Goal: Task Accomplishment & Management: Use online tool/utility

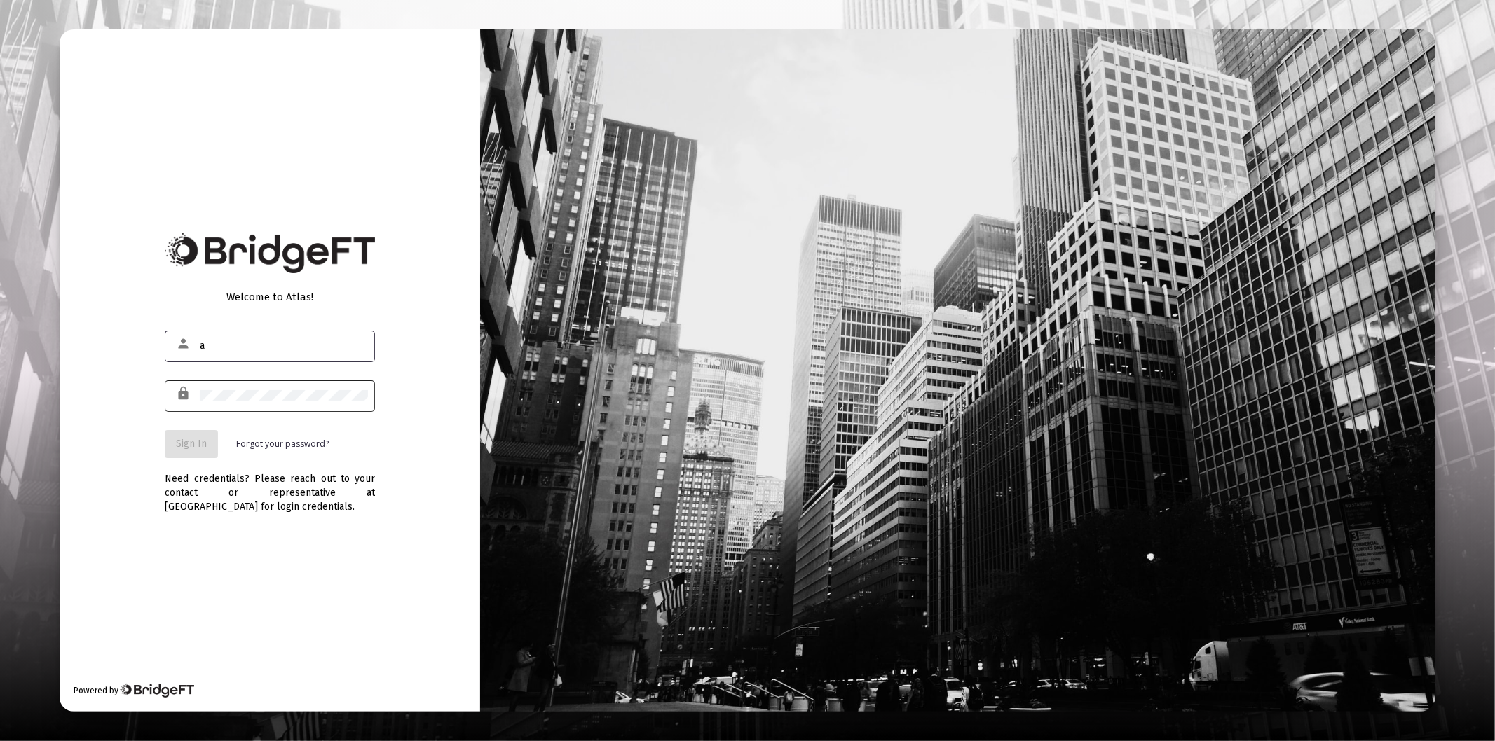
type input "[PERSON_NAME][EMAIL_ADDRESS][DOMAIN_NAME]"
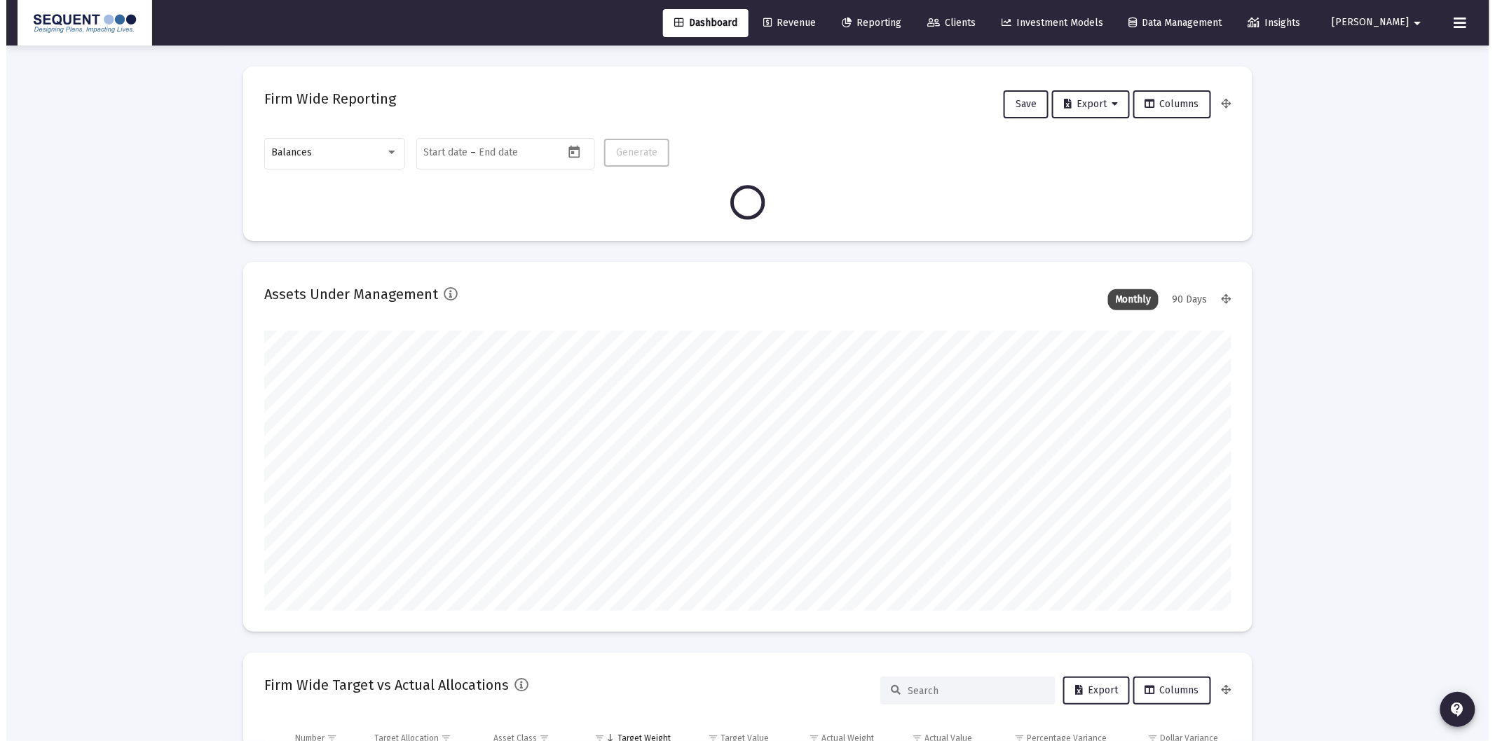
scroll to position [280, 520]
click at [933, 27] on icon at bounding box center [927, 23] width 13 height 10
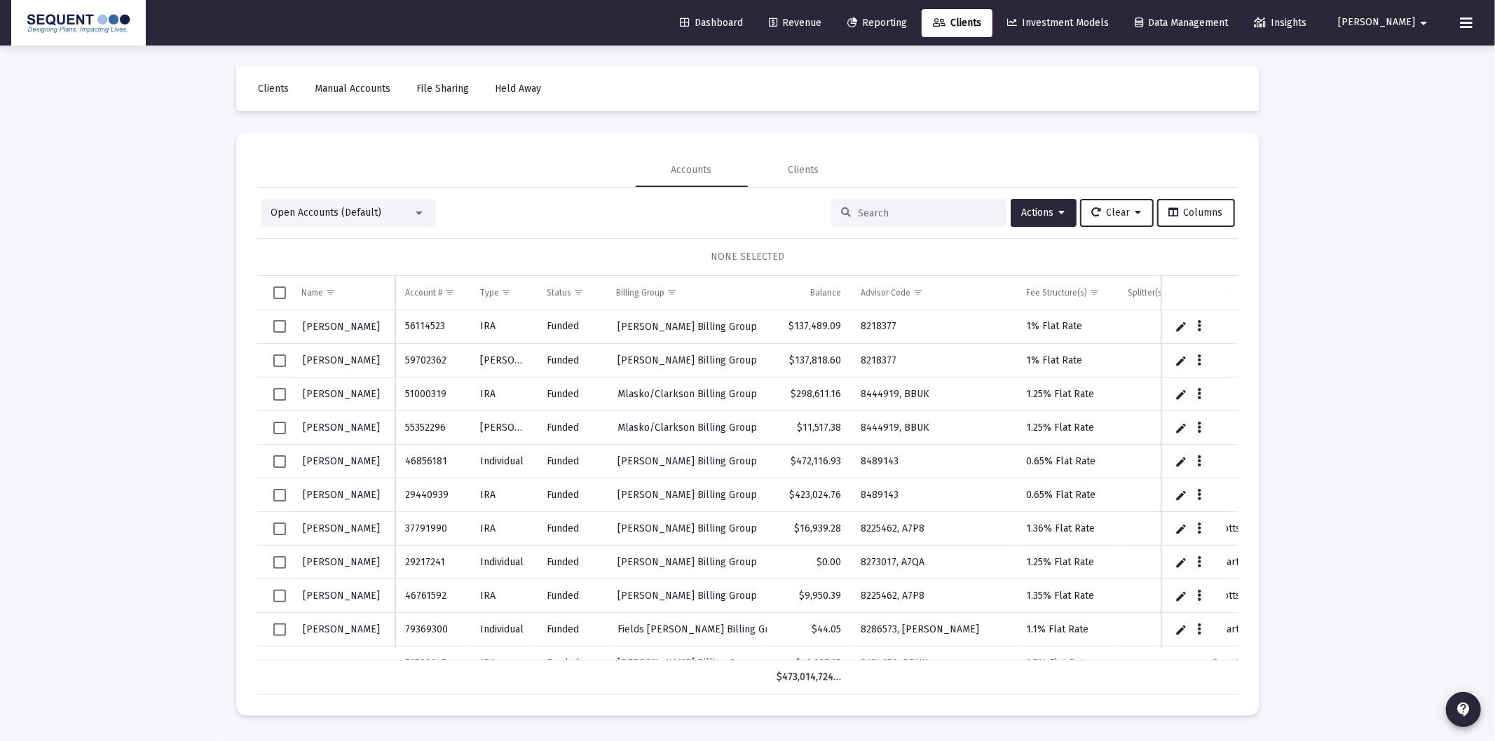
click at [888, 211] on input at bounding box center [926, 213] width 137 height 12
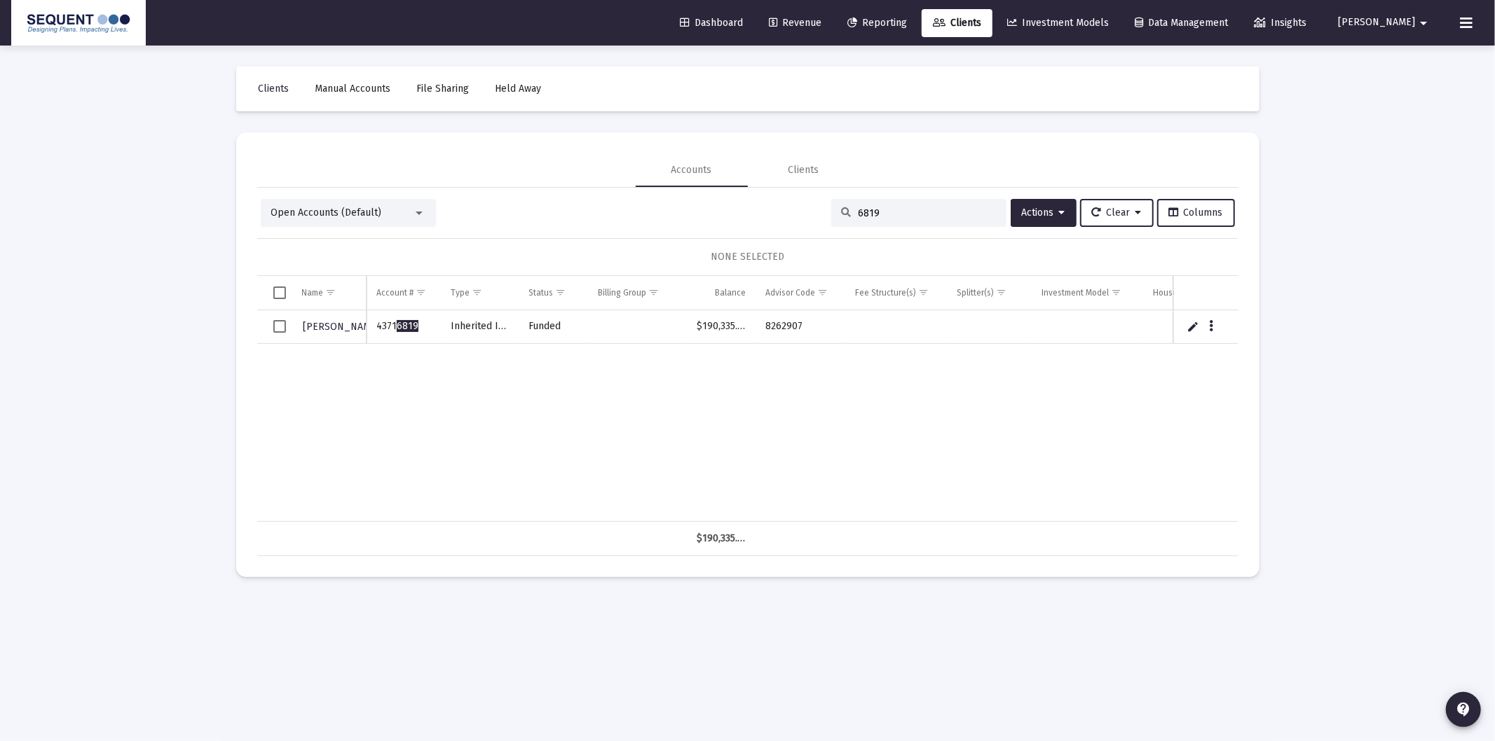
type input "6819"
click at [284, 321] on span "Select row" at bounding box center [279, 326] width 13 height 13
click at [1213, 323] on button "Data grid" at bounding box center [1210, 326] width 13 height 13
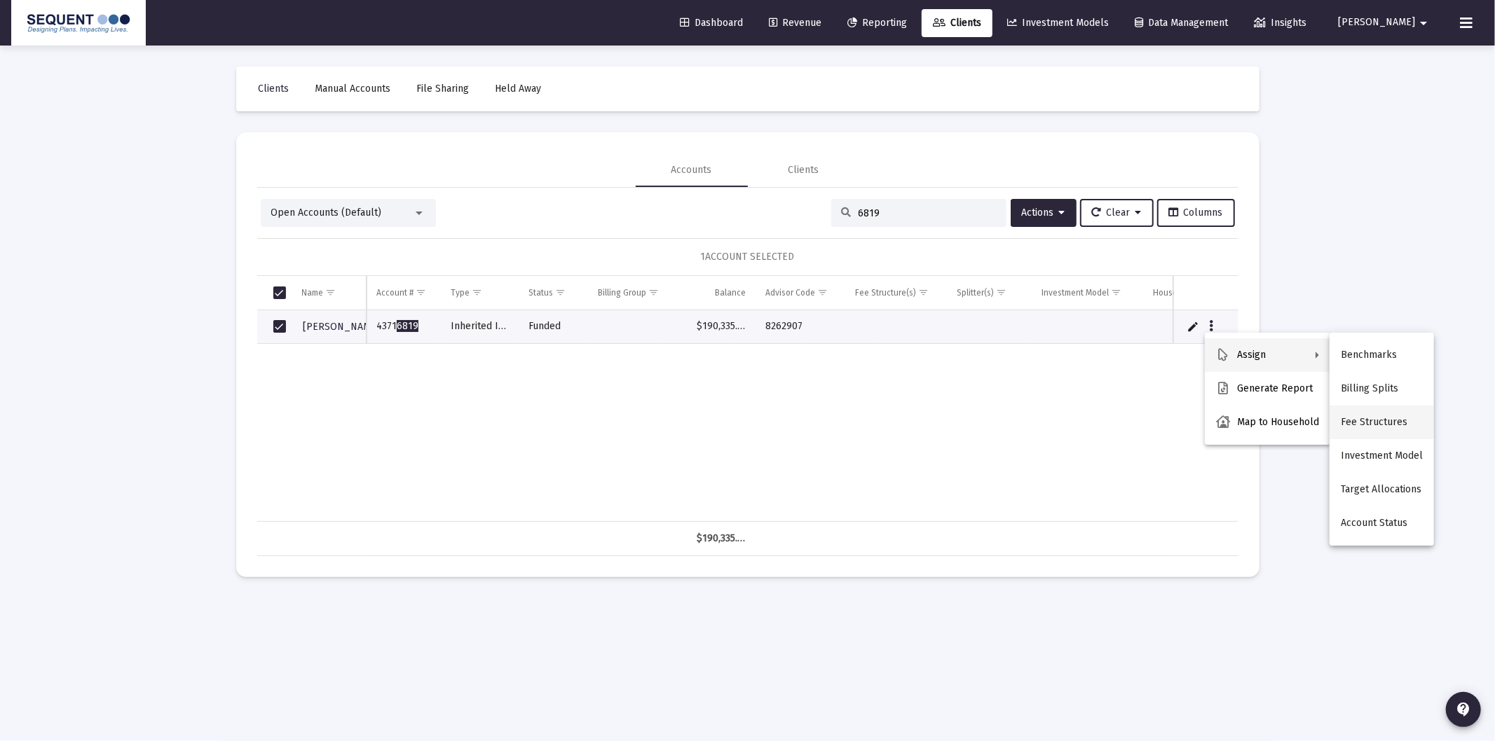
click at [1385, 417] on button "Fee Structures" at bounding box center [1381, 423] width 104 height 34
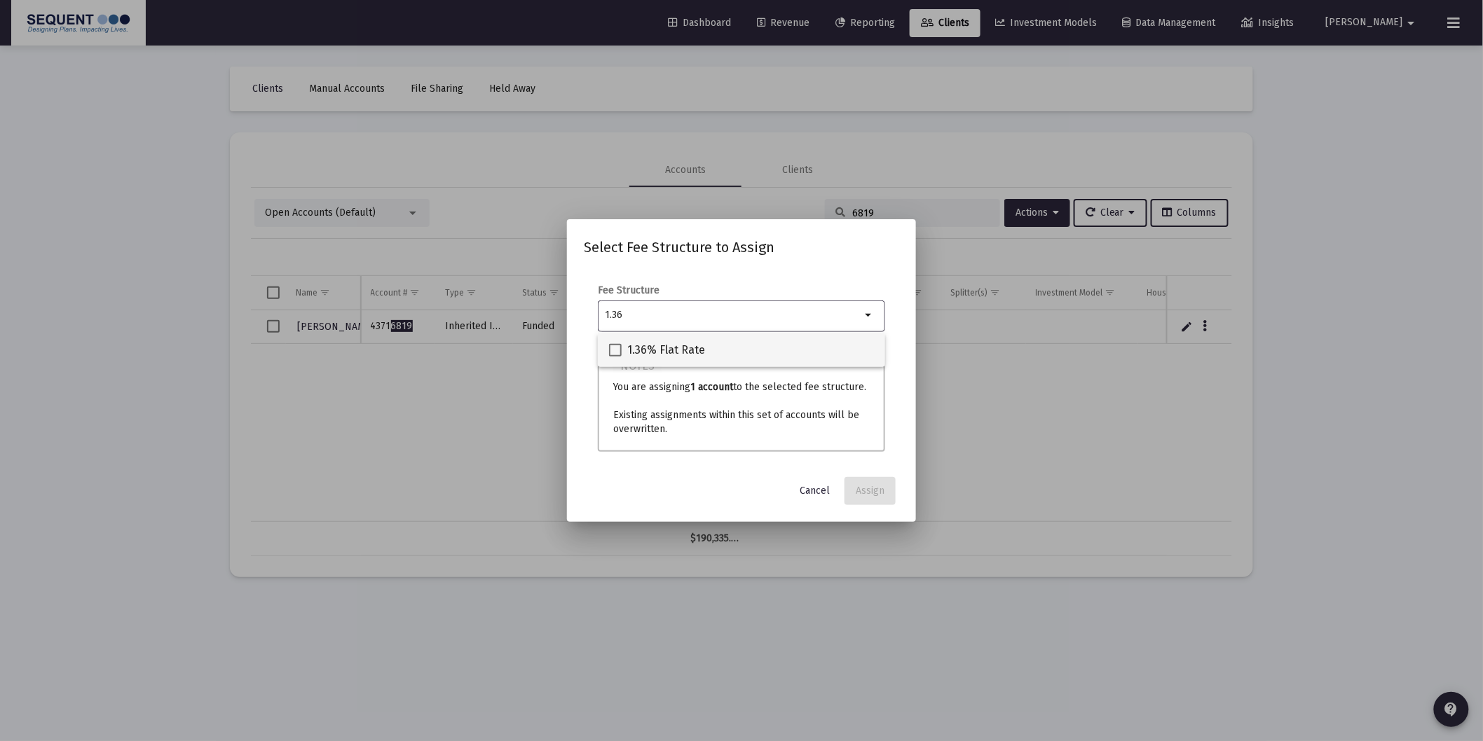
type input "1.36"
click at [692, 348] on span "1.36% Flat Rate" at bounding box center [666, 350] width 78 height 17
click at [615, 357] on input "1.36% Flat Rate" at bounding box center [615, 357] width 1 height 1
checkbox input "true"
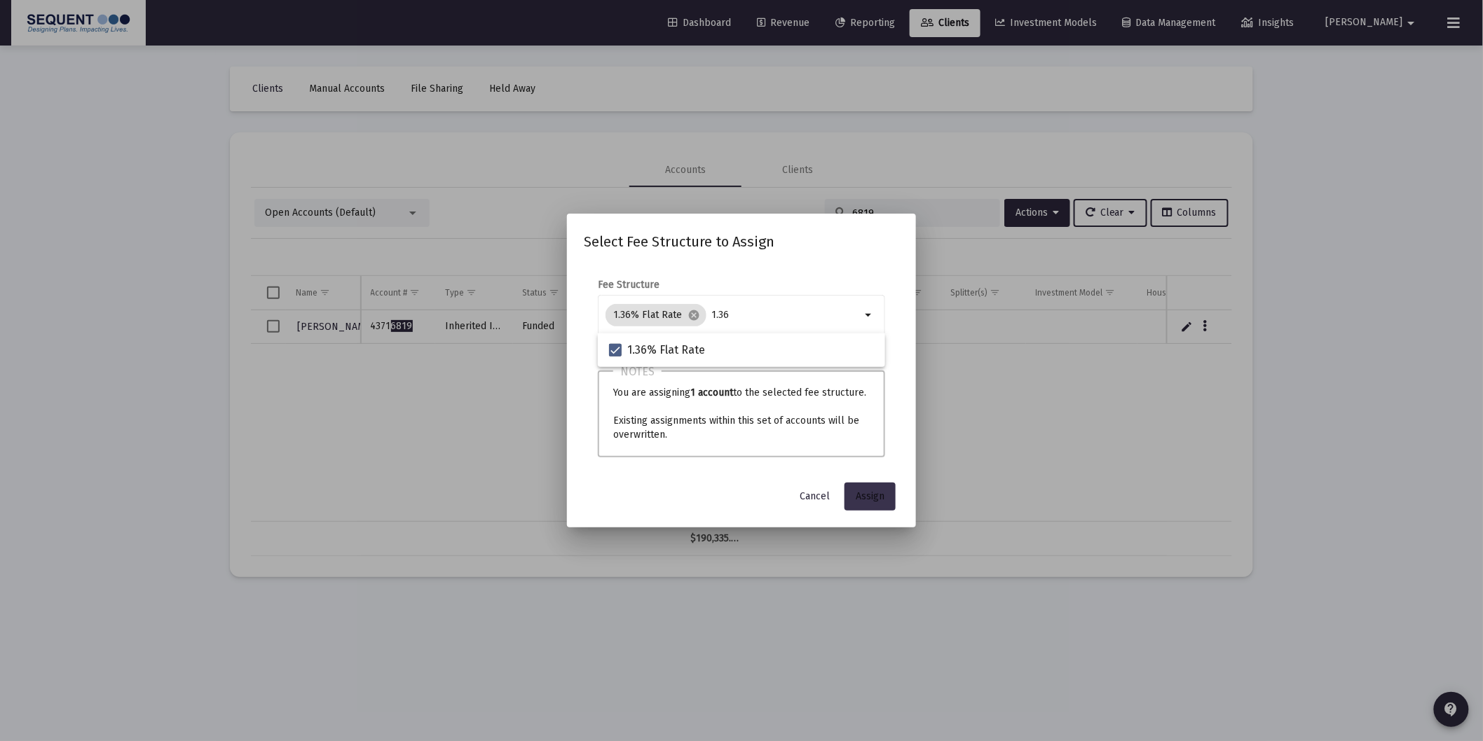
click at [867, 499] on span "Assign" at bounding box center [870, 496] width 29 height 12
click at [272, 329] on div at bounding box center [741, 370] width 1483 height 741
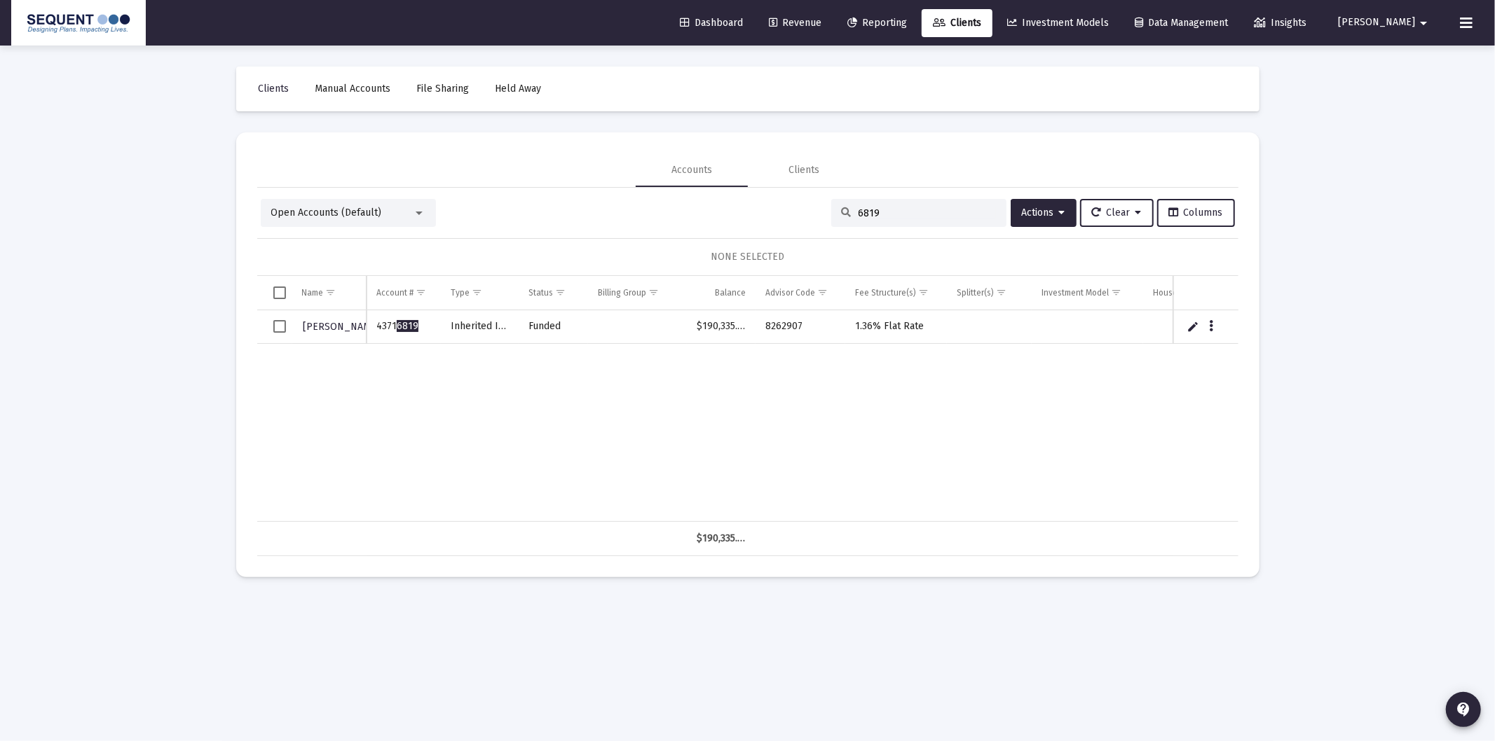
click at [273, 329] on span "Select row" at bounding box center [279, 326] width 13 height 13
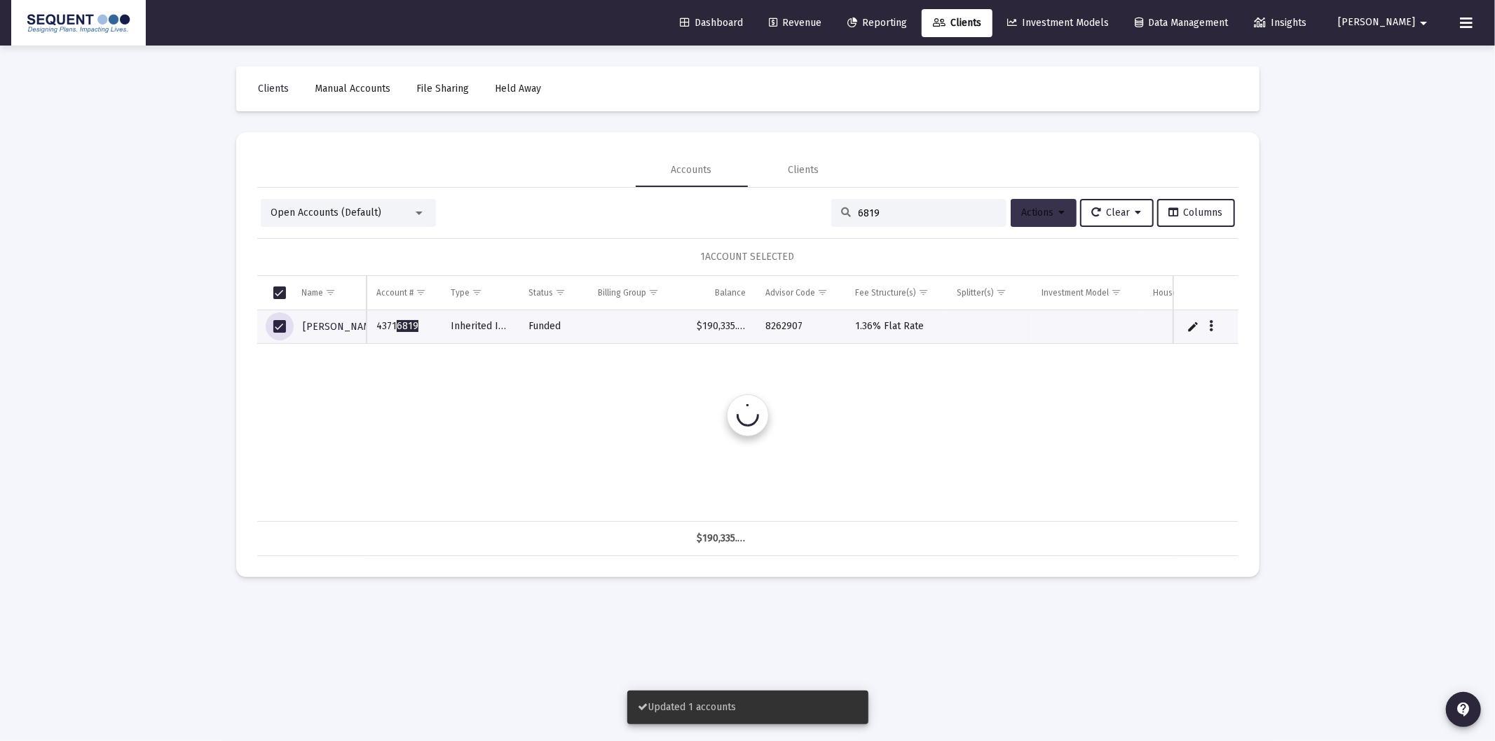
click at [1031, 222] on button "Actions" at bounding box center [1043, 213] width 66 height 28
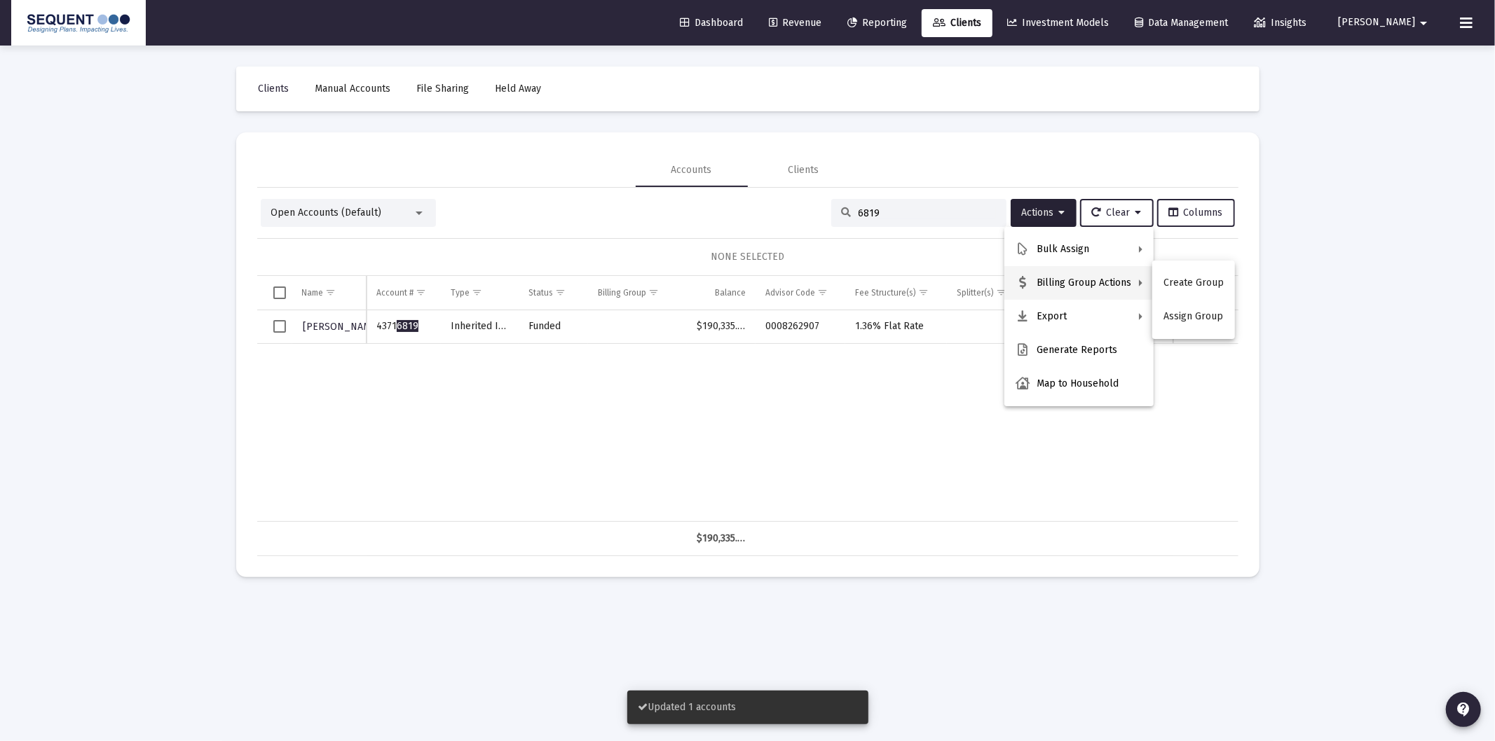
click at [1202, 313] on button "Assign Group" at bounding box center [1193, 317] width 83 height 34
click at [269, 322] on td "Data grid" at bounding box center [274, 327] width 35 height 34
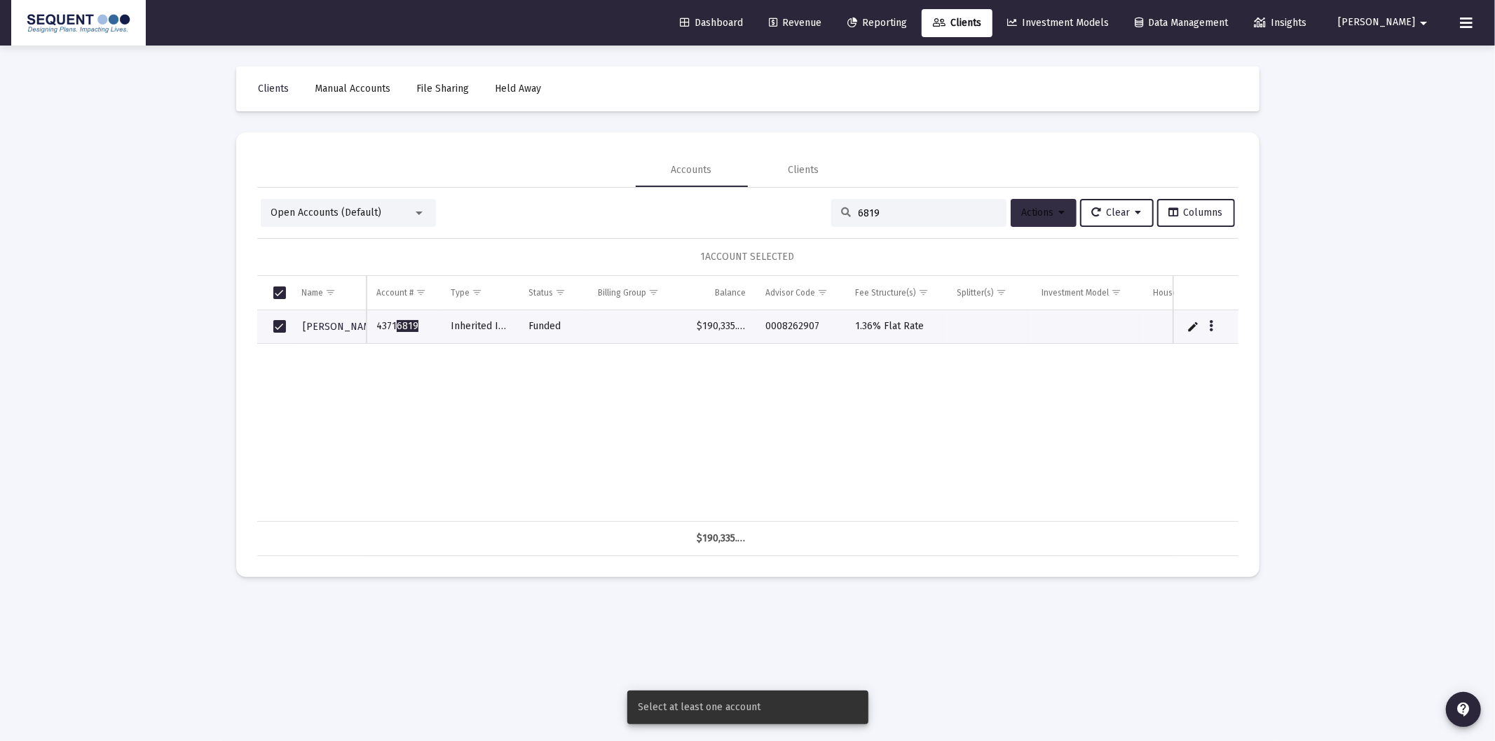
click at [1030, 206] on button "Actions" at bounding box center [1043, 213] width 66 height 28
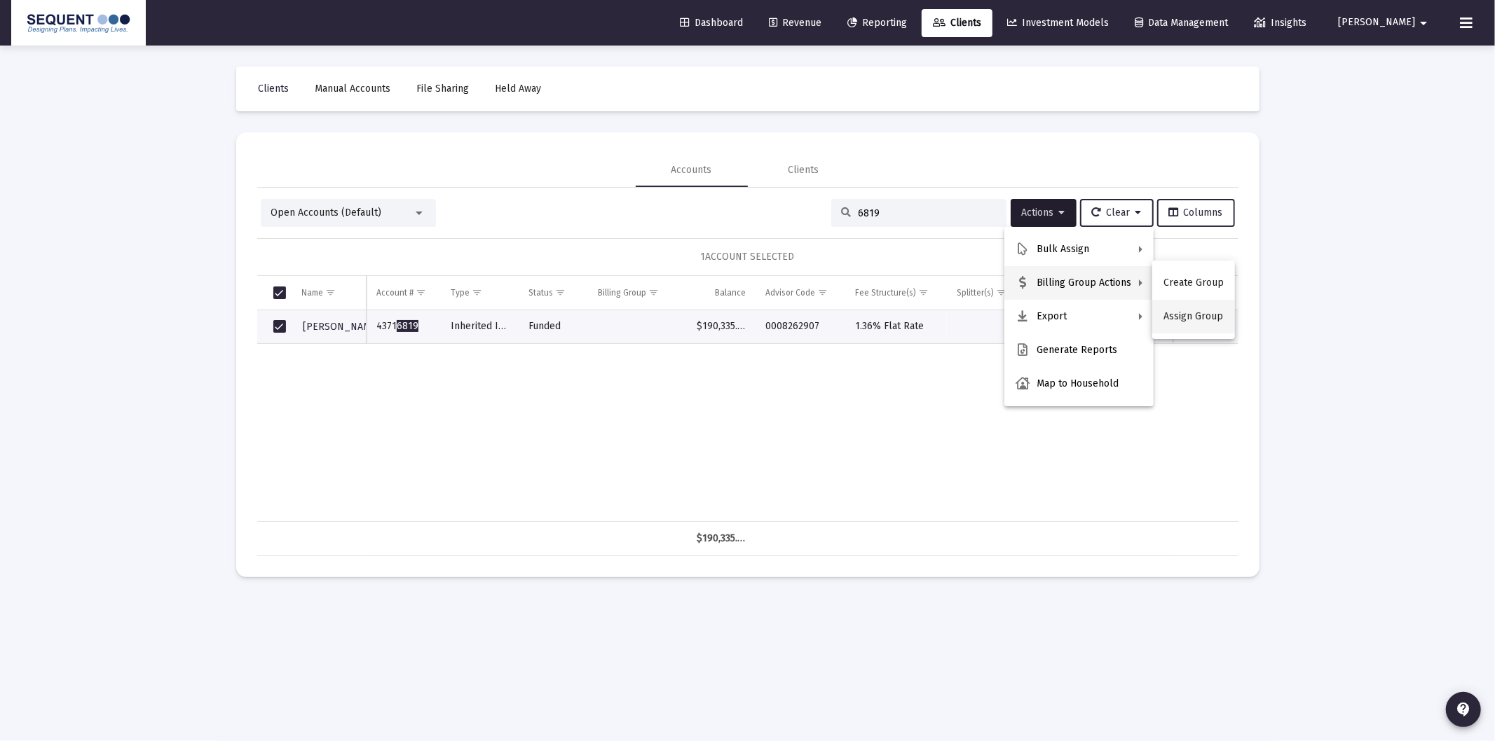
click at [1193, 318] on button "Assign Group" at bounding box center [1193, 317] width 83 height 34
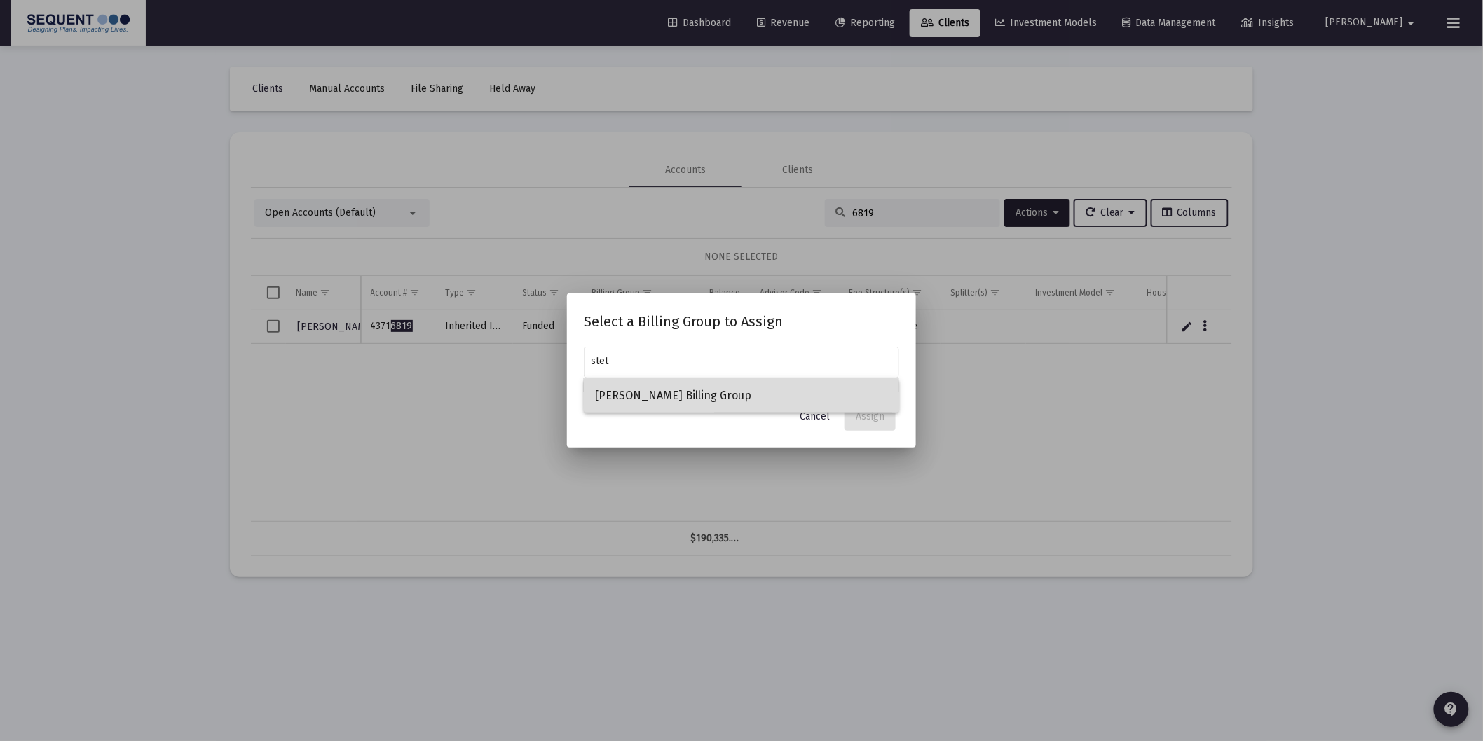
click at [718, 396] on span "[PERSON_NAME] Billing Group" at bounding box center [741, 396] width 293 height 34
type input "[PERSON_NAME] Billing Group"
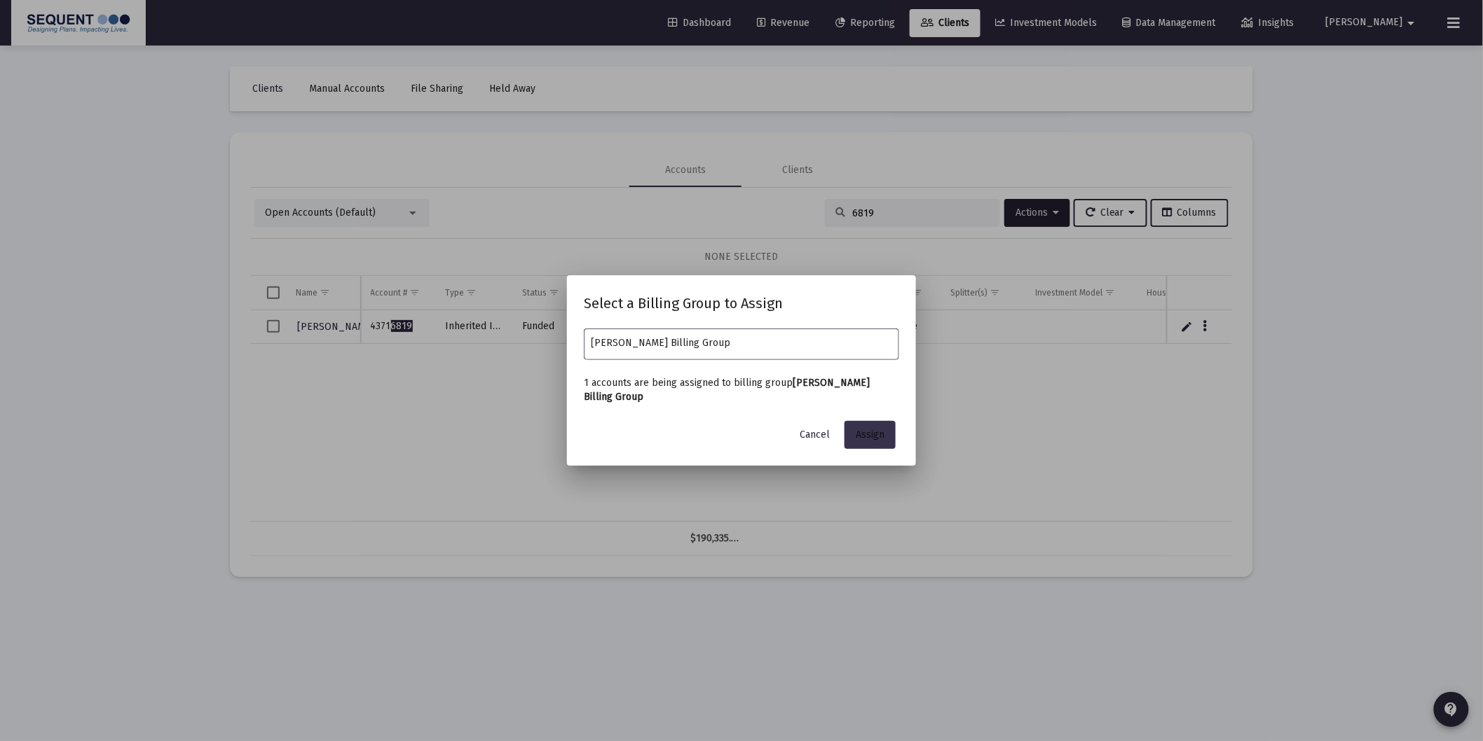
click at [860, 431] on span "Assign" at bounding box center [870, 435] width 29 height 12
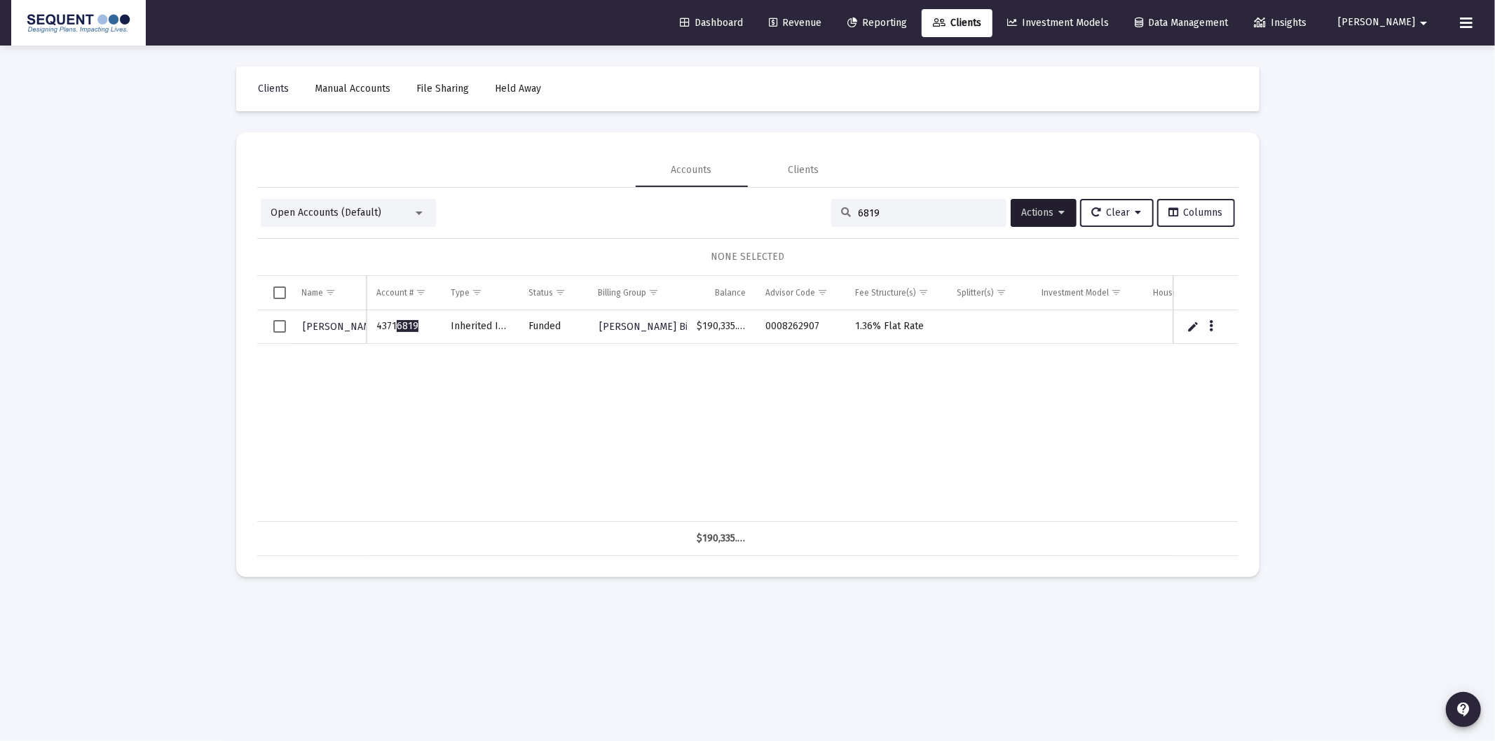
click at [754, 13] on link "Dashboard" at bounding box center [710, 23] width 85 height 28
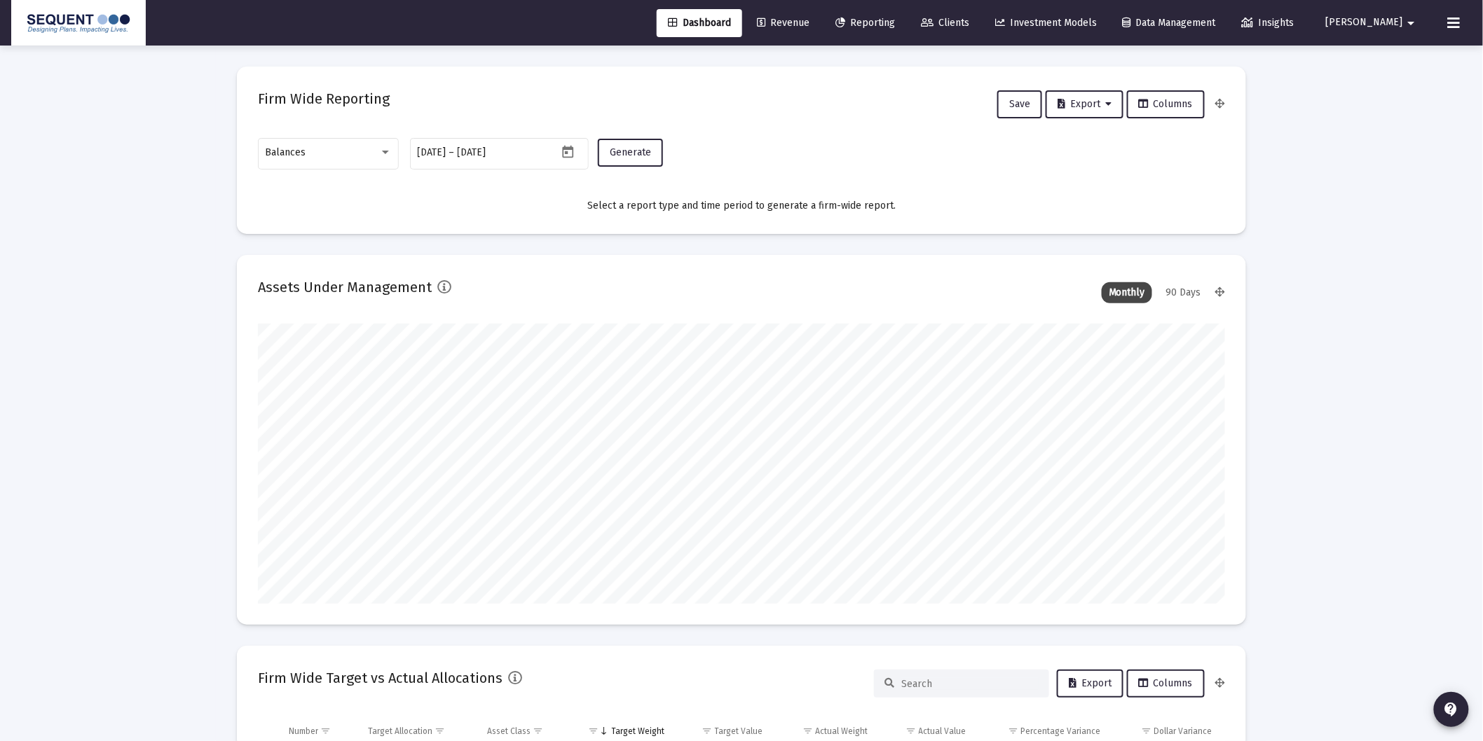
scroll to position [280, 520]
click at [339, 165] on div "Balances" at bounding box center [329, 152] width 126 height 34
click at [332, 154] on span "Balances" at bounding box center [318, 152] width 104 height 29
click at [320, 152] on div "Balances" at bounding box center [323, 152] width 114 height 11
click at [324, 60] on span "Transactions" at bounding box center [329, 64] width 126 height 29
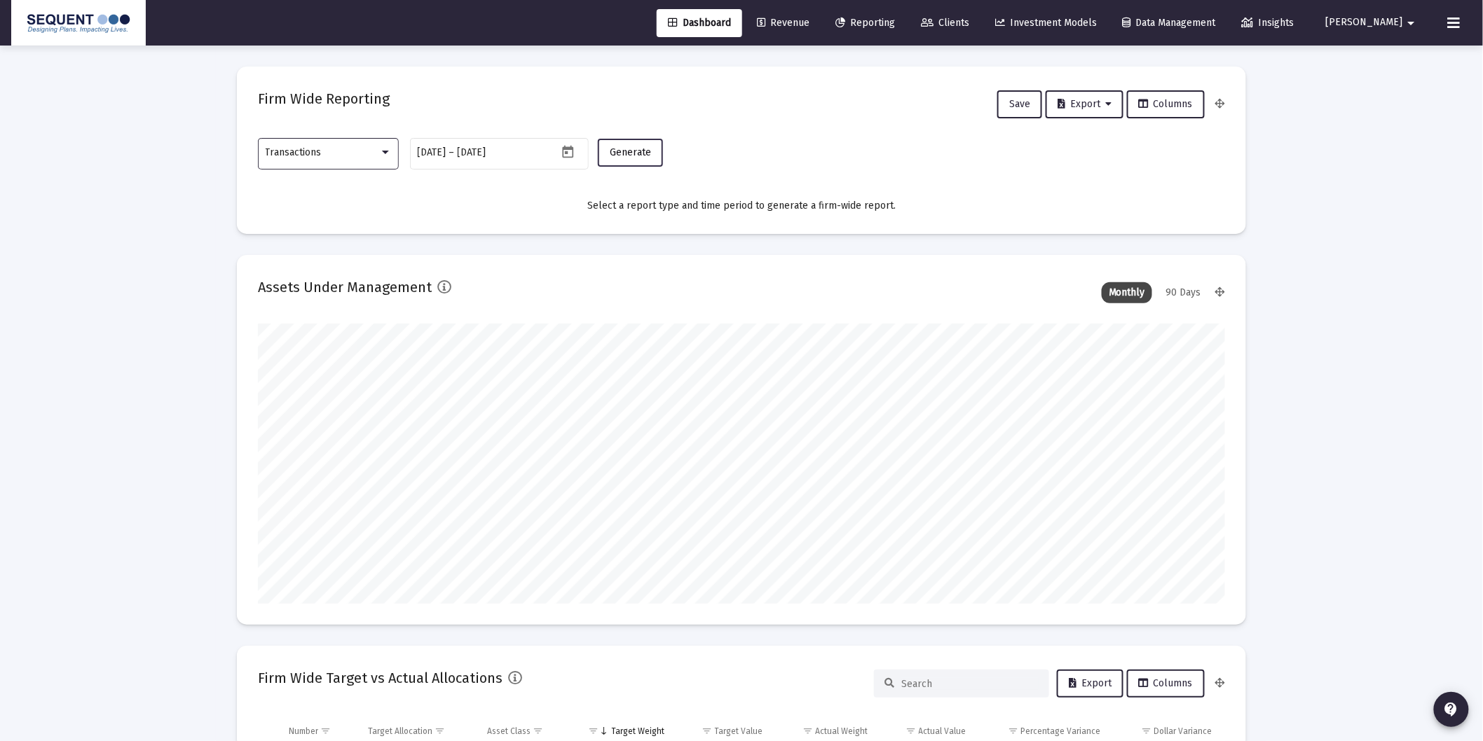
click at [636, 154] on span "Generate" at bounding box center [630, 152] width 41 height 12
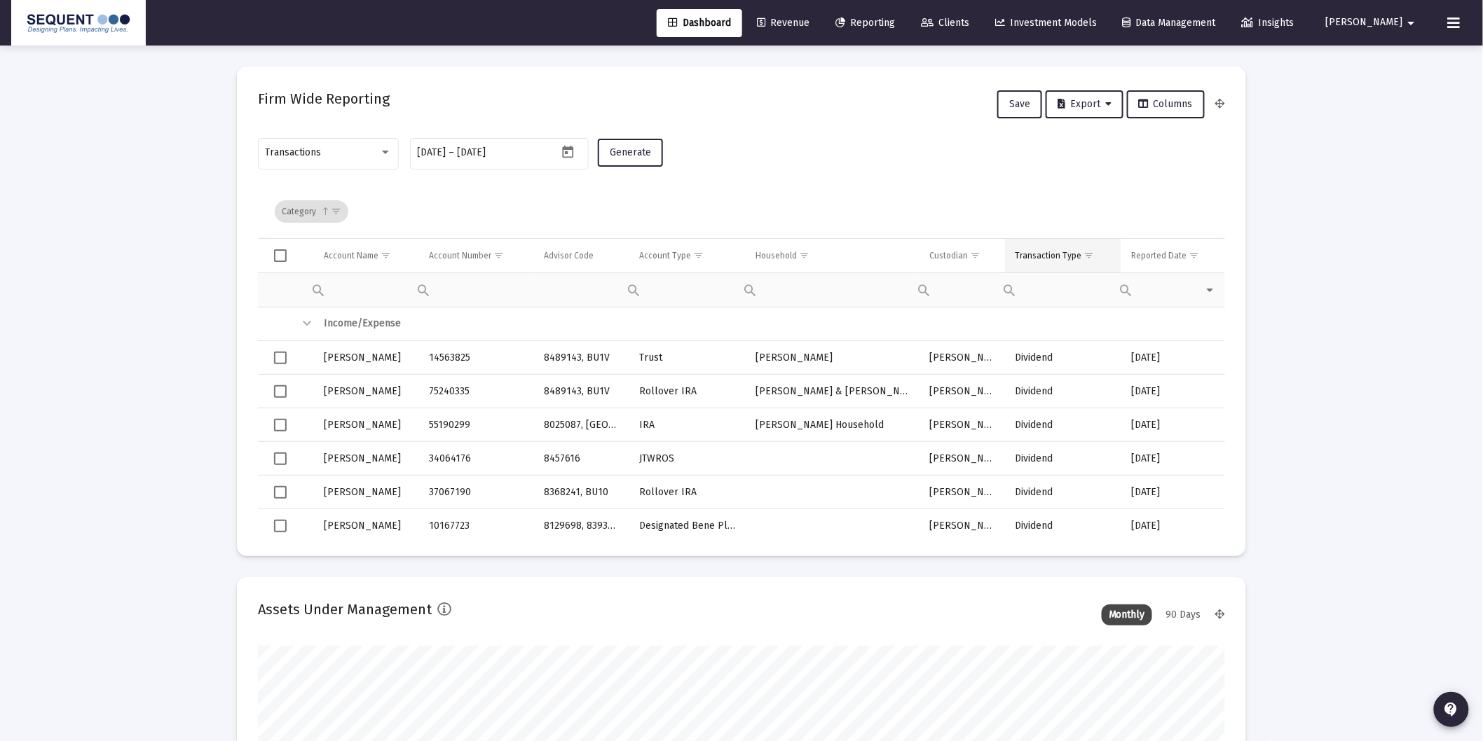
click at [1094, 254] on span "Show filter options for column 'Transaction Type'" at bounding box center [1088, 255] width 11 height 11
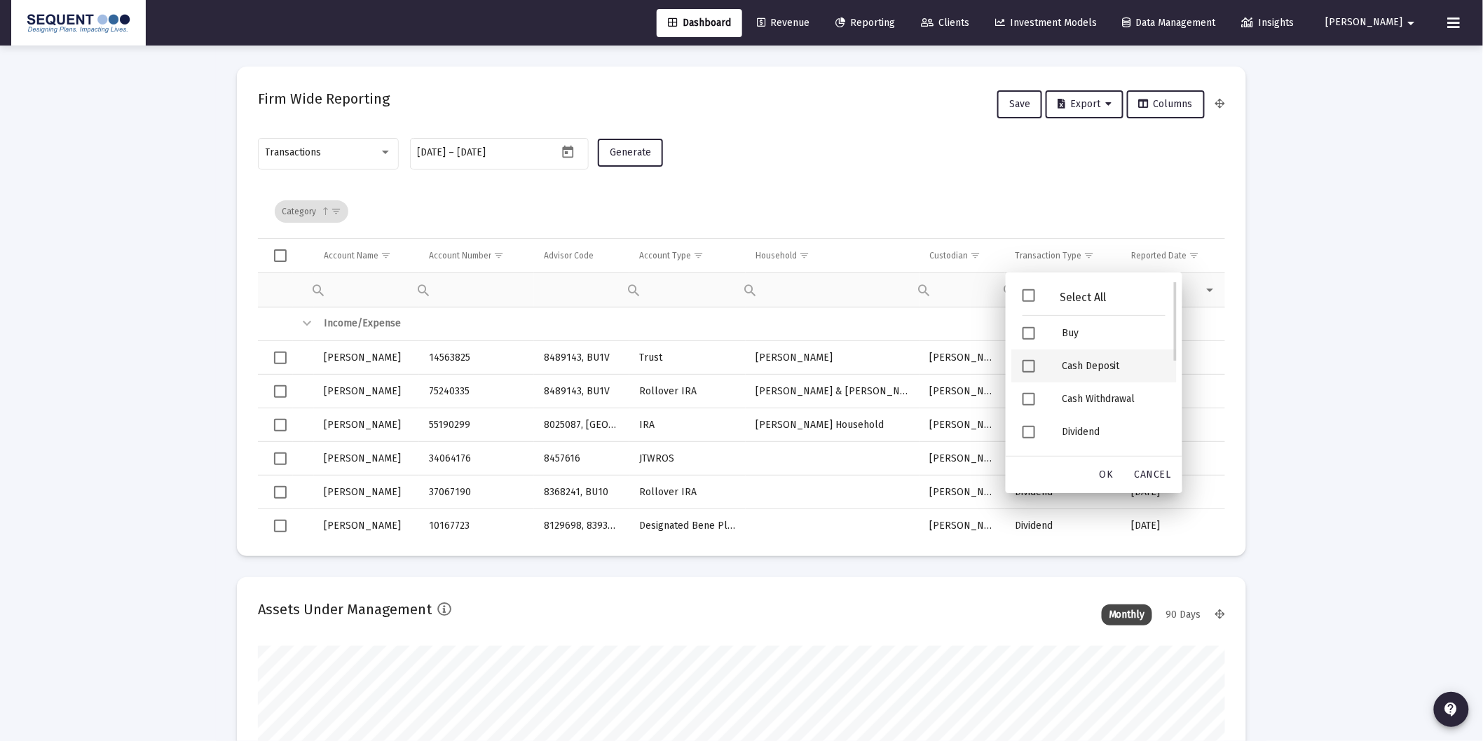
click at [1084, 361] on div "Cash Deposit" at bounding box center [1113, 366] width 126 height 33
click at [1111, 471] on span "OK" at bounding box center [1106, 475] width 14 height 12
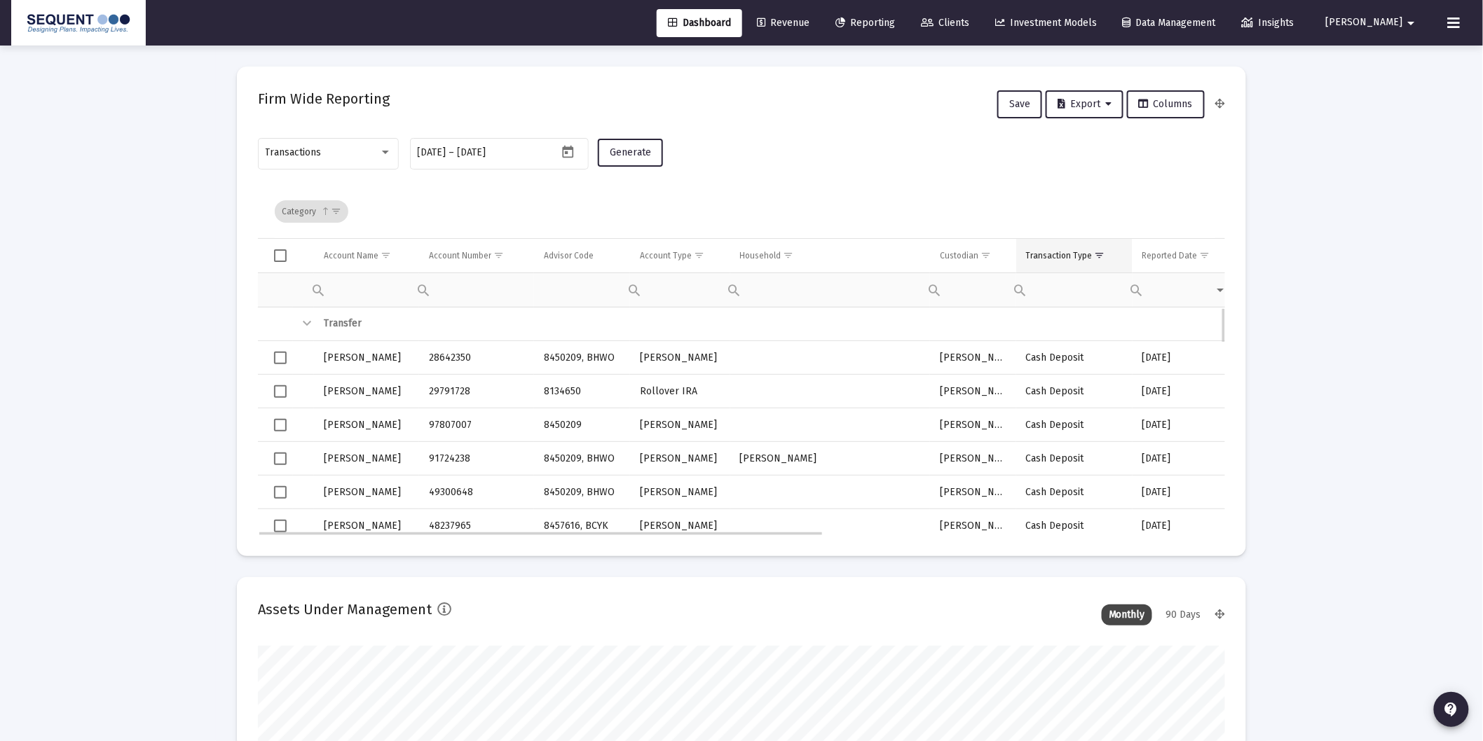
click at [1060, 253] on div "Transaction Type" at bounding box center [1059, 255] width 67 height 11
click at [1087, 98] on span "Export" at bounding box center [1084, 104] width 54 height 12
click at [1090, 176] on button "Export Selected" at bounding box center [1090, 174] width 95 height 34
click at [461, 253] on div "Account Number" at bounding box center [460, 255] width 62 height 11
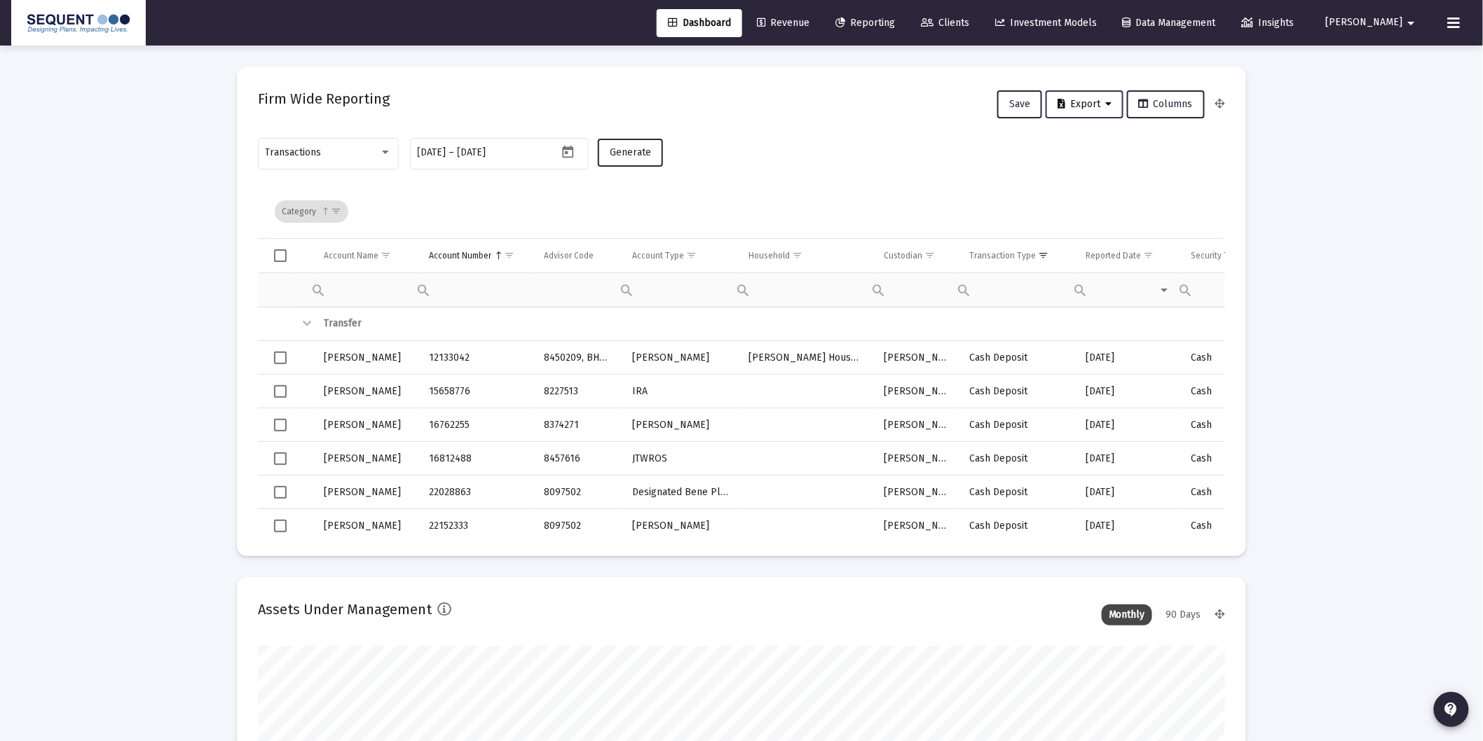
click at [1108, 99] on icon at bounding box center [1108, 104] width 6 height 10
click at [1091, 144] on button "Export All Rows" at bounding box center [1090, 140] width 95 height 34
